Goal: Task Accomplishment & Management: Manage account settings

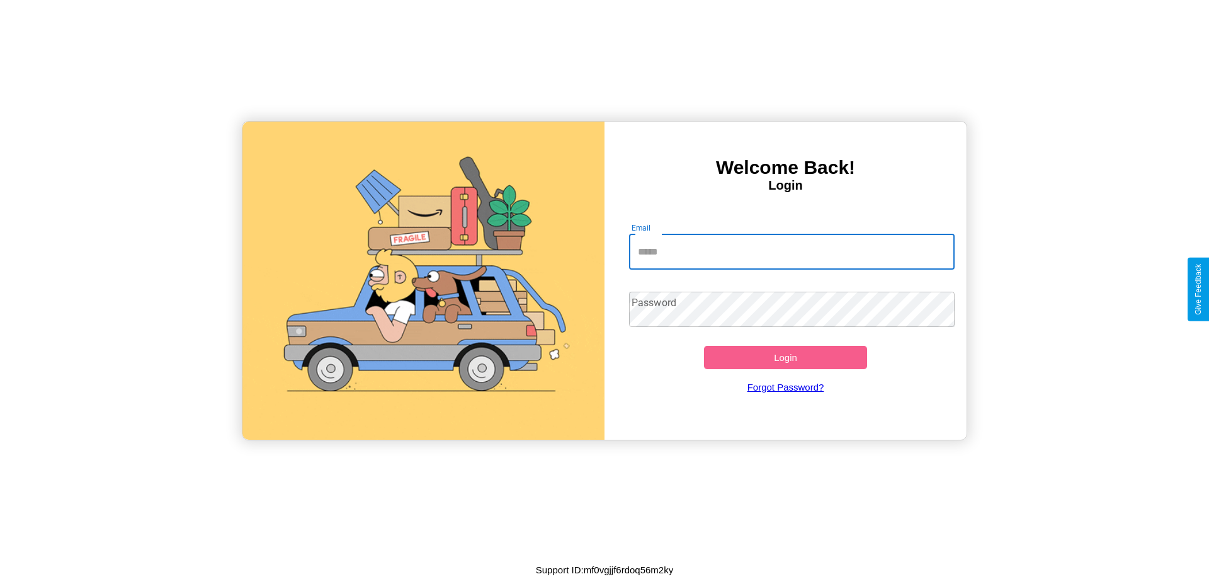
click at [792, 251] on input "Email" at bounding box center [792, 251] width 326 height 35
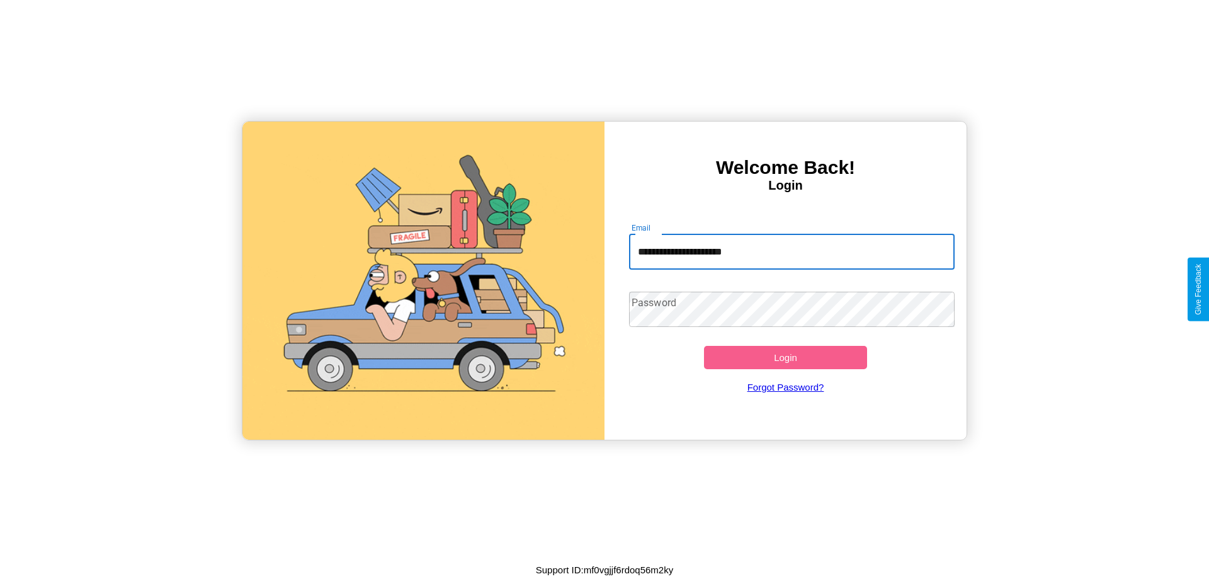
type input "**********"
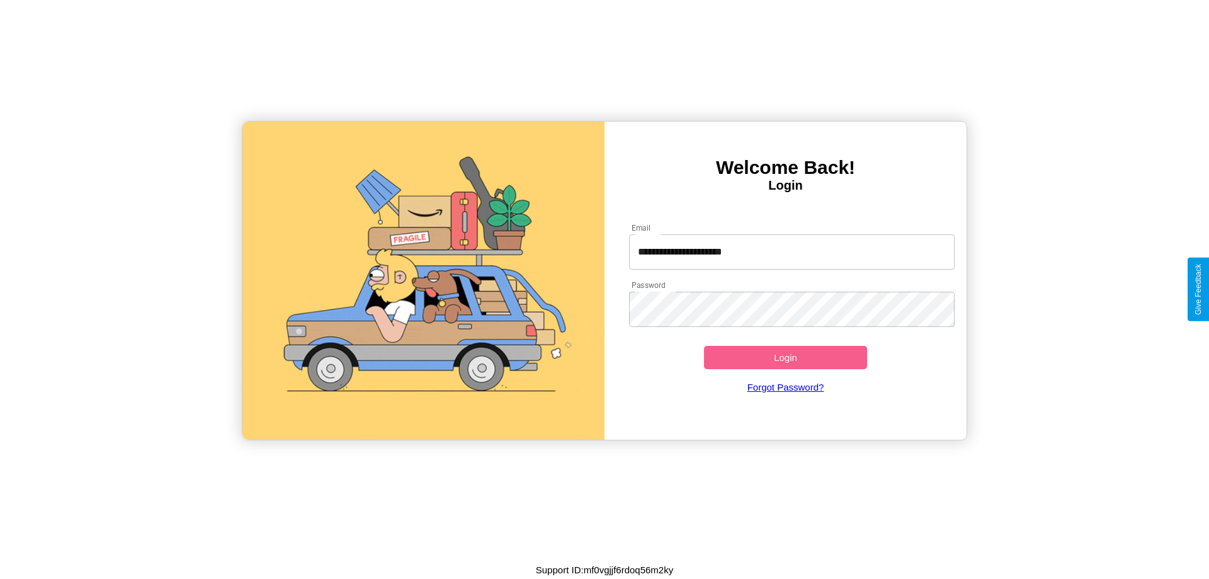
click at [785, 357] on button "Login" at bounding box center [785, 357] width 163 height 23
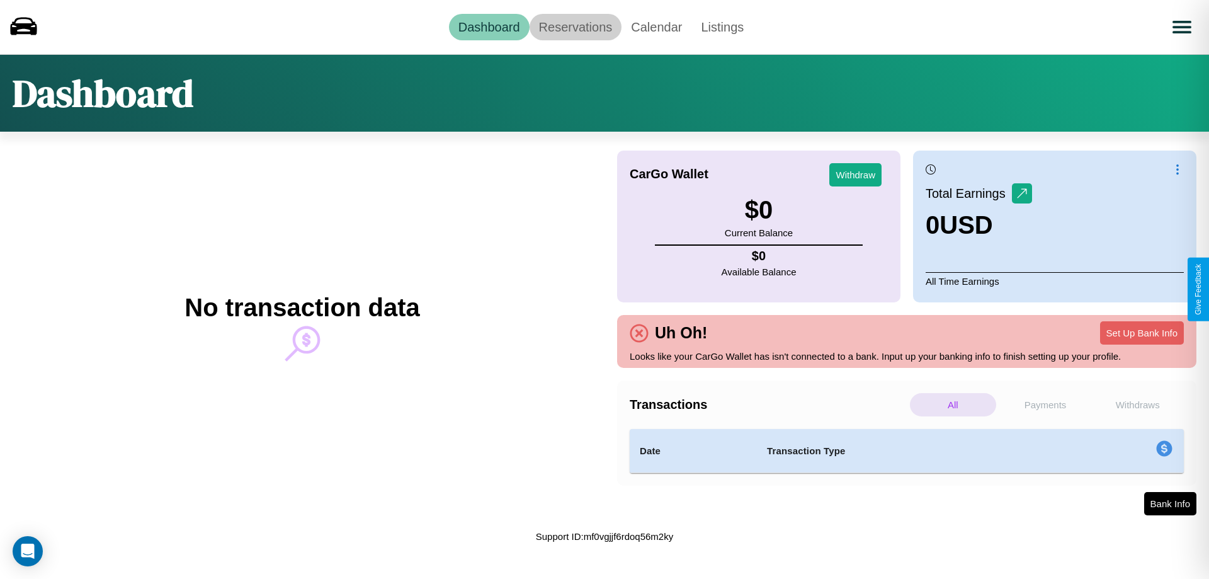
click at [575, 26] on link "Reservations" at bounding box center [576, 27] width 93 height 26
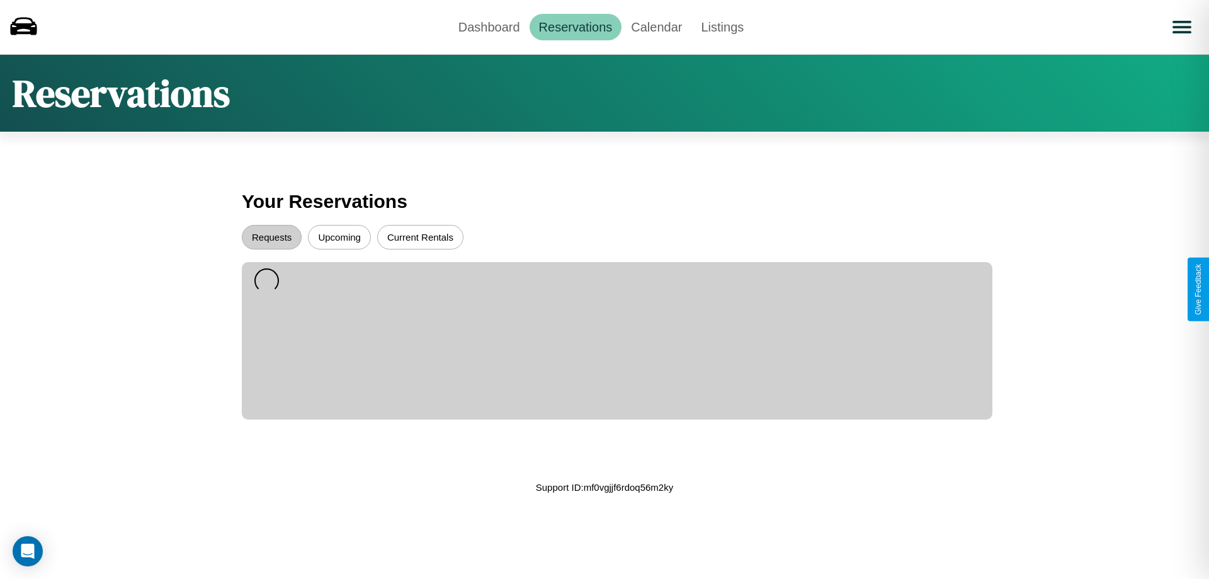
click at [420, 237] on button "Current Rentals" at bounding box center [420, 237] width 86 height 25
click at [271, 237] on button "Requests" at bounding box center [272, 237] width 60 height 25
click at [656, 26] on link "Calendar" at bounding box center [657, 27] width 70 height 26
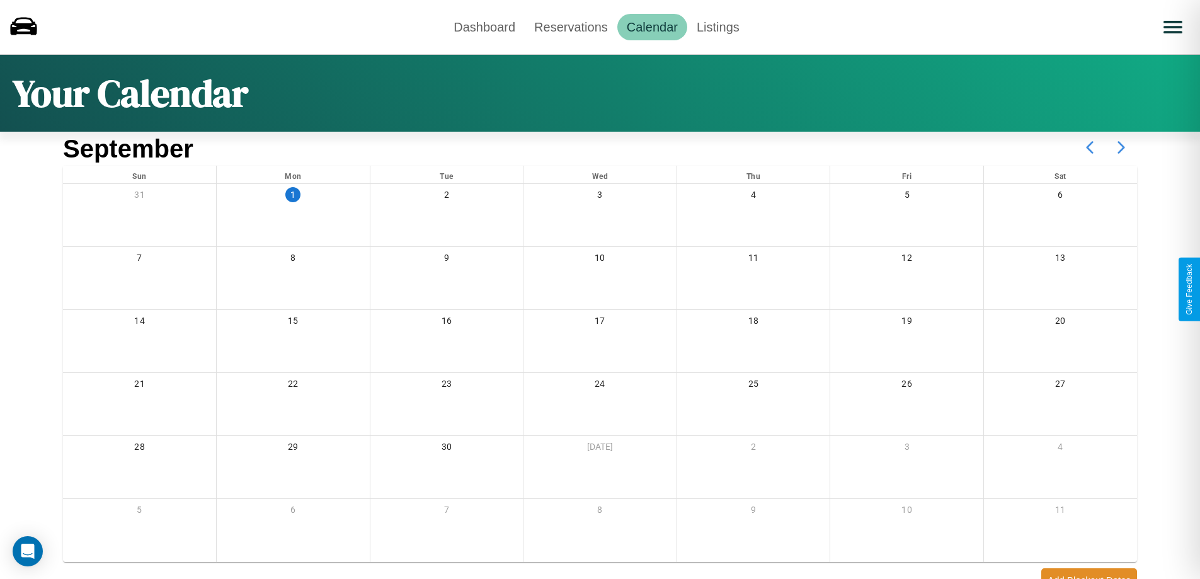
click at [1121, 147] on icon at bounding box center [1120, 147] width 31 height 31
